Goal: Information Seeking & Learning: Learn about a topic

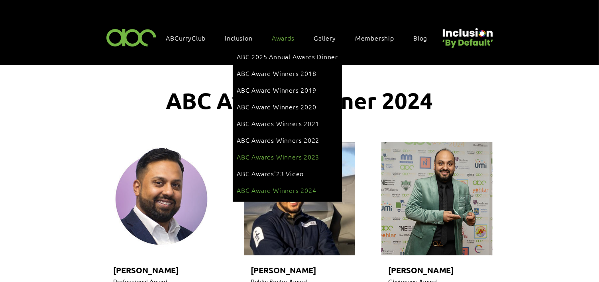
click at [276, 153] on span "ABC Awards Winners 2023" at bounding box center [278, 157] width 82 height 9
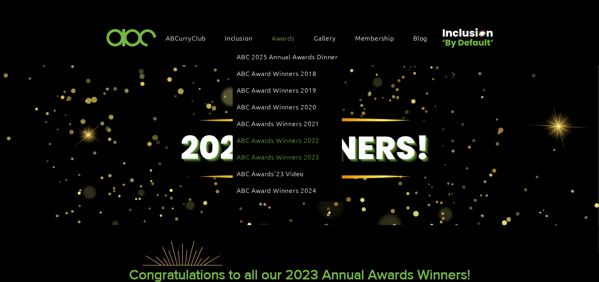
click at [249, 136] on span "ABC Awards Winners 2022" at bounding box center [278, 140] width 82 height 9
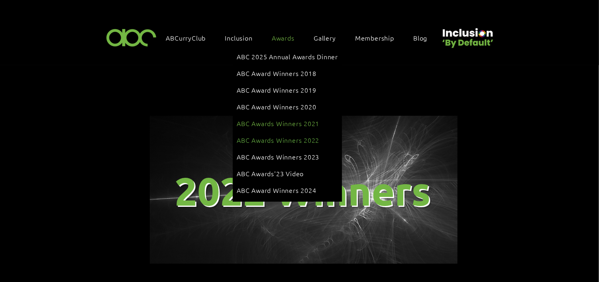
click at [272, 119] on span "ABC Awards Winners 2021" at bounding box center [278, 123] width 82 height 9
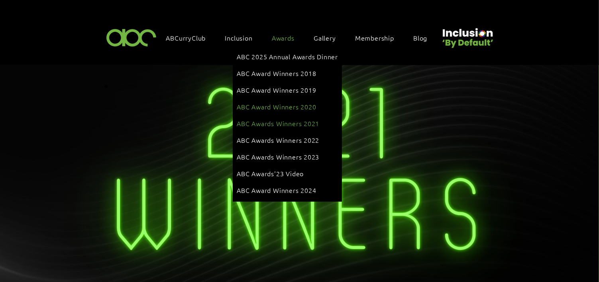
click at [280, 102] on span "ABC Award Winners 2020" at bounding box center [277, 106] width 80 height 9
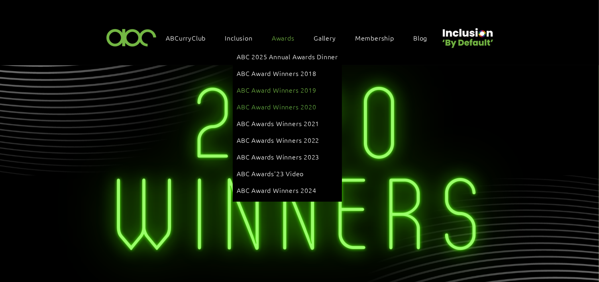
click at [266, 87] on span "ABC Award Winners 2019" at bounding box center [277, 90] width 80 height 9
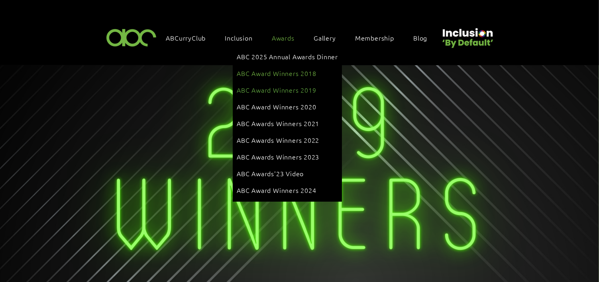
click at [269, 75] on link "ABC Award Winners 2018" at bounding box center [287, 73] width 101 height 15
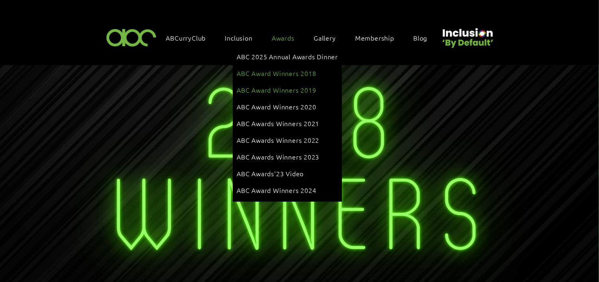
click at [268, 86] on span "ABC Award Winners 2019" at bounding box center [277, 90] width 80 height 9
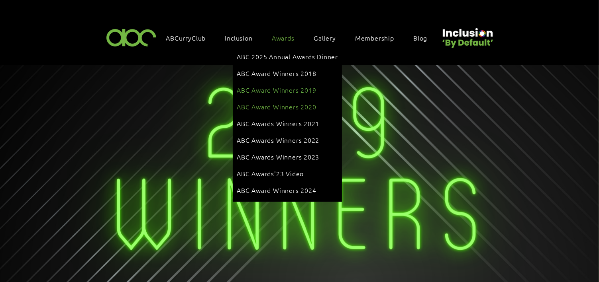
click at [272, 102] on span "ABC Award Winners 2020" at bounding box center [277, 106] width 80 height 9
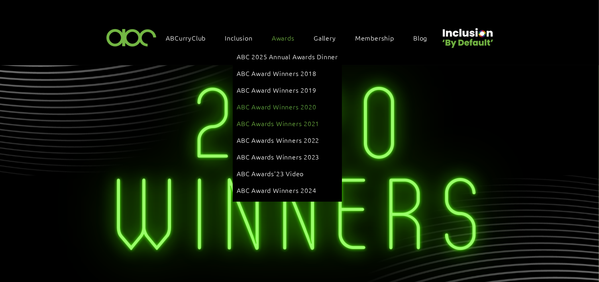
click at [276, 119] on span "ABC Awards Winners 2021" at bounding box center [278, 123] width 82 height 9
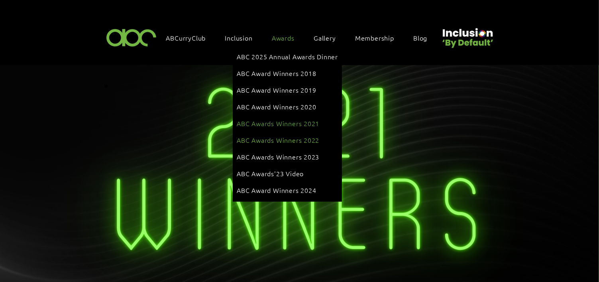
click at [279, 136] on span "ABC Awards Winners 2022" at bounding box center [278, 140] width 82 height 9
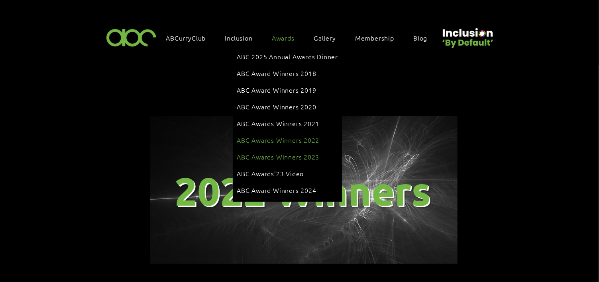
click at [278, 153] on span "ABC Awards Winners 2023" at bounding box center [278, 157] width 82 height 9
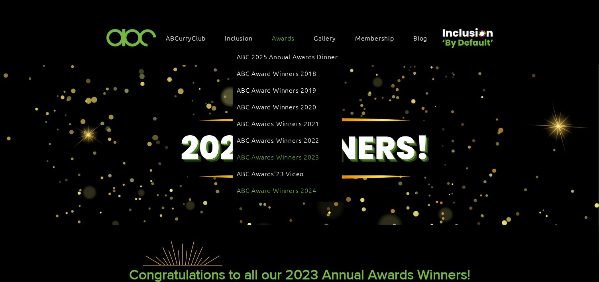
click at [255, 186] on span "ABC Award Winners 2024" at bounding box center [277, 190] width 80 height 9
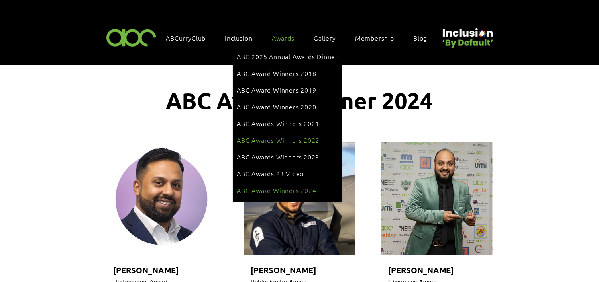
click at [267, 136] on span "ABC Awards Winners 2022" at bounding box center [278, 140] width 82 height 9
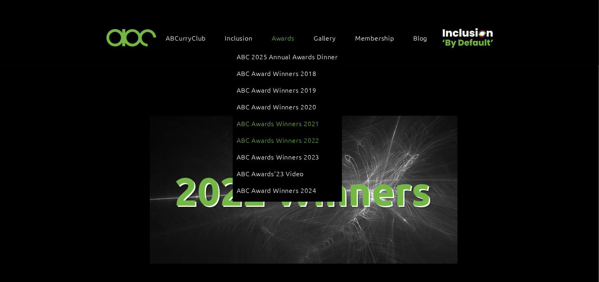
click at [268, 119] on span "ABC Awards Winners 2021" at bounding box center [278, 123] width 82 height 9
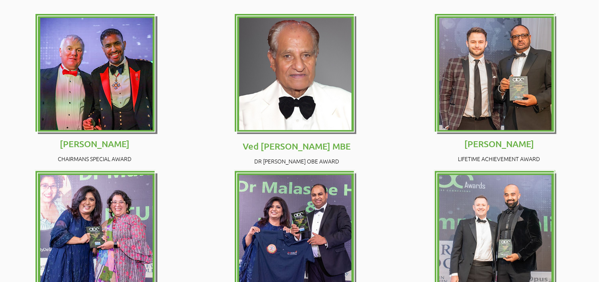
scroll to position [387, 0]
